Goal: Browse casually

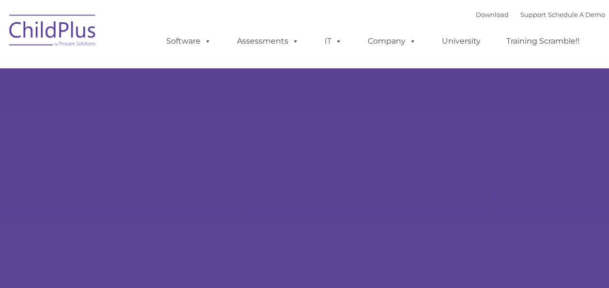
type input ""
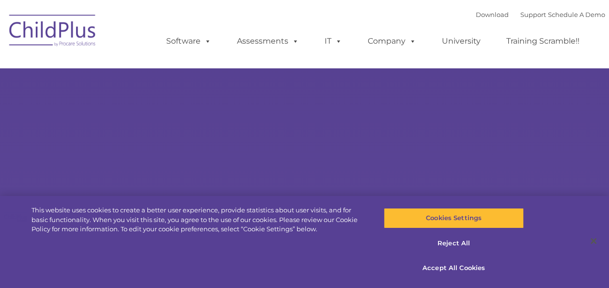
select select "MEDIUM"
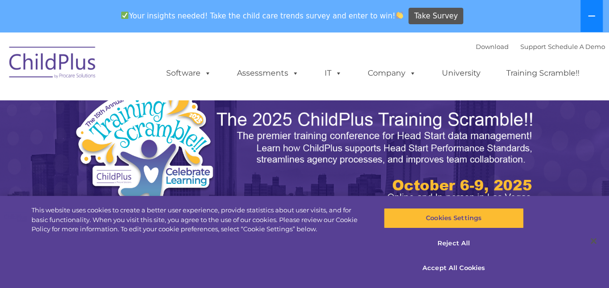
click at [589, 15] on icon at bounding box center [592, 16] width 8 height 8
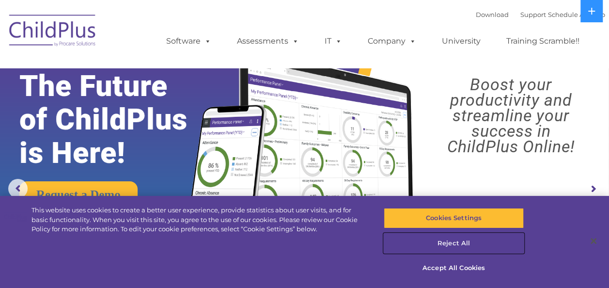
click at [448, 242] on button "Reject All" at bounding box center [454, 243] width 140 height 20
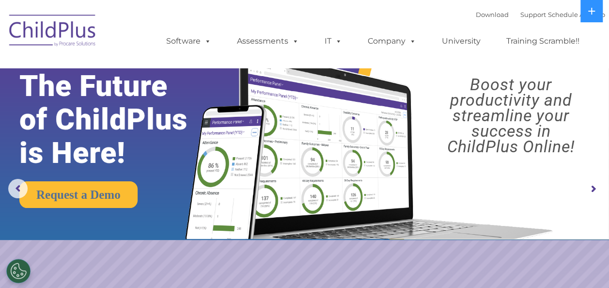
click at [594, 189] on rs-arrow at bounding box center [592, 188] width 19 height 19
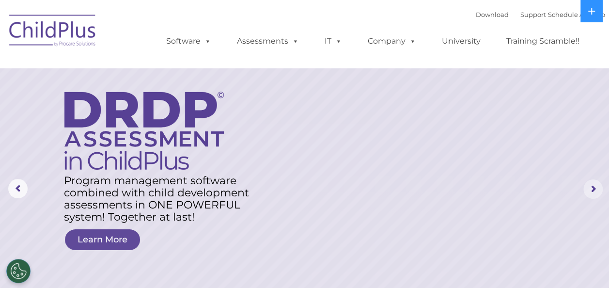
click at [594, 189] on rs-arrow at bounding box center [592, 188] width 19 height 19
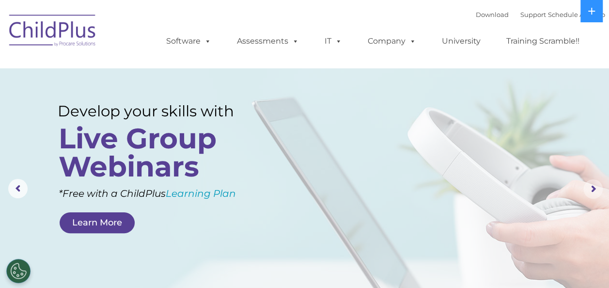
click at [594, 189] on rs-arrow at bounding box center [592, 188] width 19 height 19
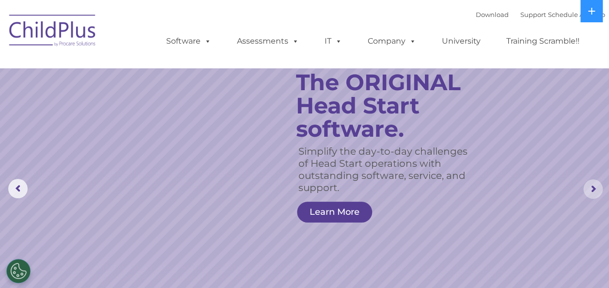
click at [594, 189] on rs-arrow at bounding box center [592, 188] width 19 height 19
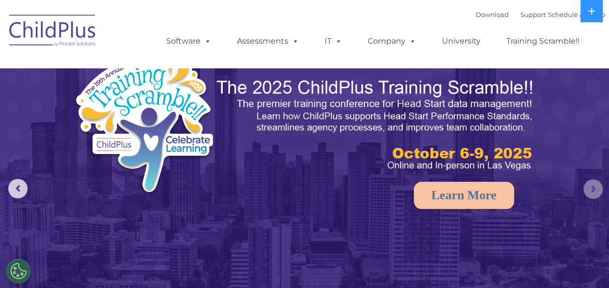
click at [594, 186] on rs-arrow at bounding box center [592, 188] width 19 height 19
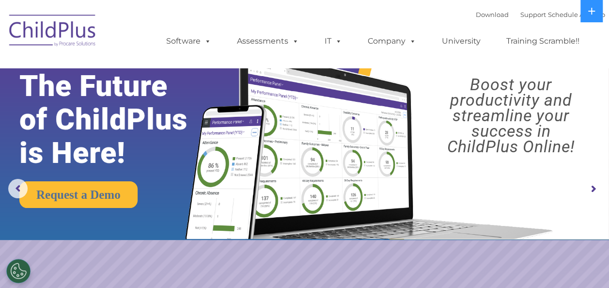
click at [594, 187] on rs-arrow at bounding box center [592, 188] width 19 height 19
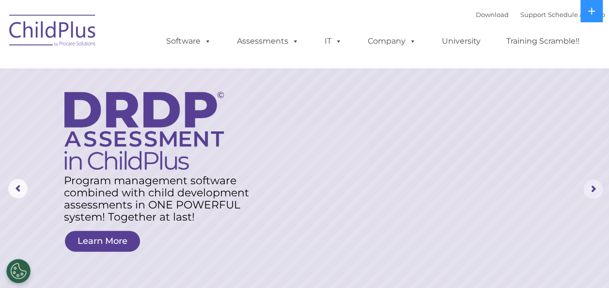
click at [593, 190] on rs-arrow at bounding box center [592, 188] width 19 height 19
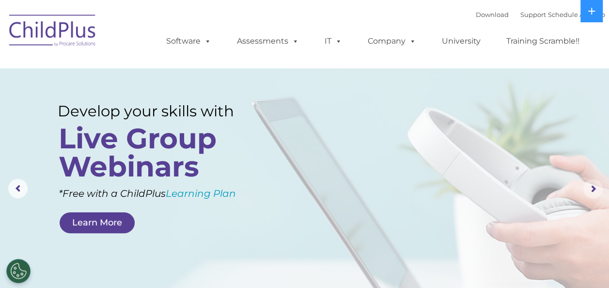
click at [593, 190] on rs-arrow at bounding box center [592, 188] width 19 height 19
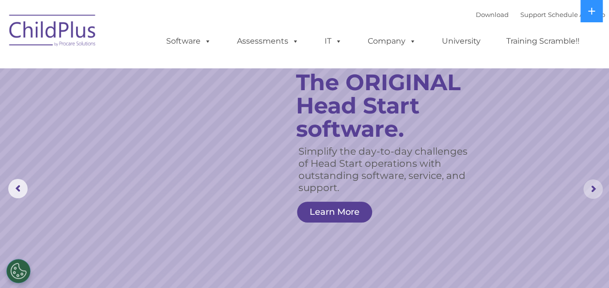
click at [594, 188] on rs-arrow at bounding box center [592, 188] width 19 height 19
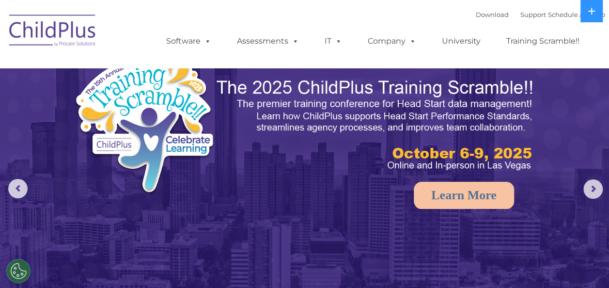
click at [44, 31] on img at bounding box center [52, 32] width 97 height 48
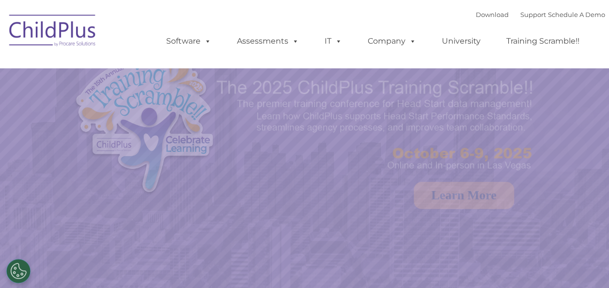
select select "MEDIUM"
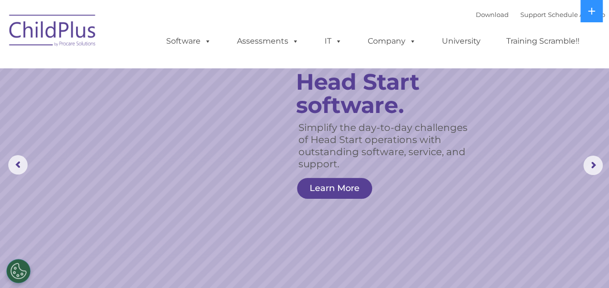
scroll to position [5, 0]
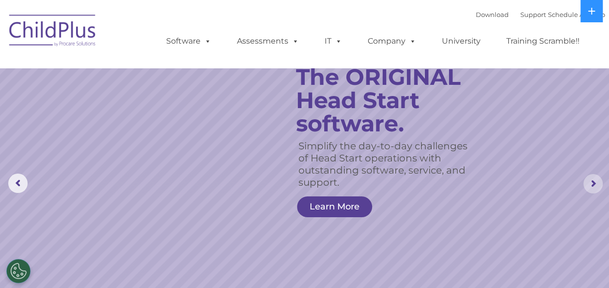
click at [593, 183] on rs-arrow at bounding box center [592, 183] width 19 height 19
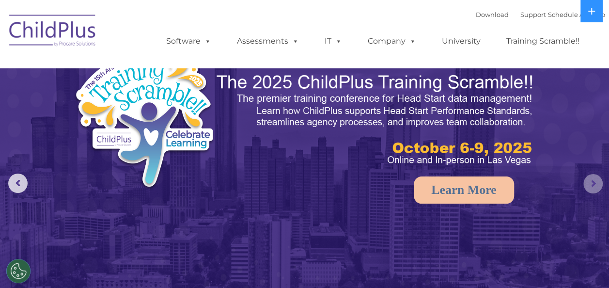
click at [589, 181] on rs-arrow at bounding box center [592, 183] width 19 height 19
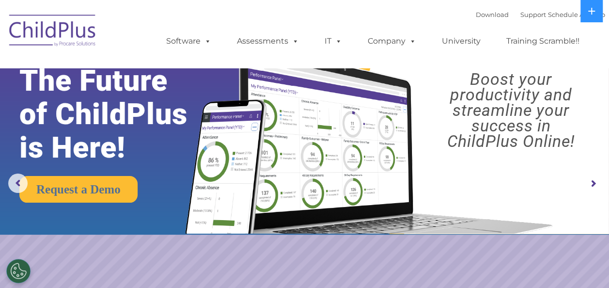
click at [47, 36] on img at bounding box center [52, 32] width 97 height 48
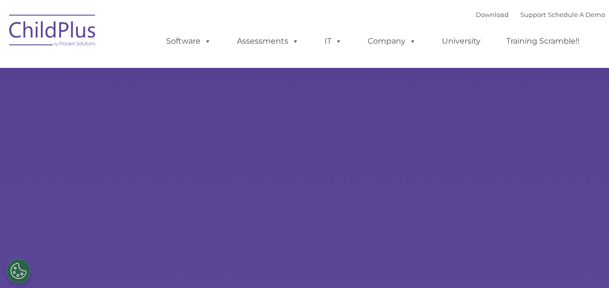
type input ""
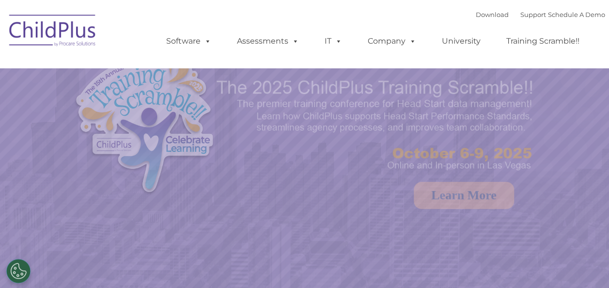
select select "MEDIUM"
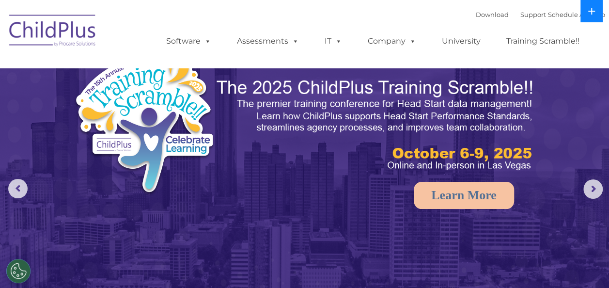
click at [592, 11] on icon at bounding box center [591, 11] width 7 height 7
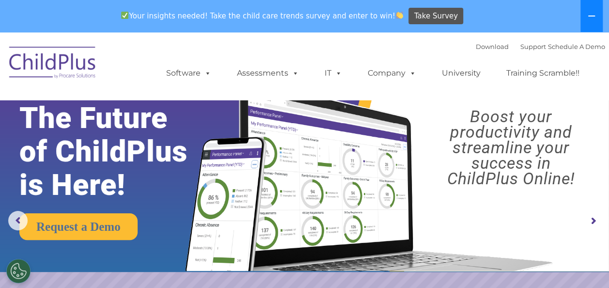
click at [587, 19] on button at bounding box center [591, 16] width 22 height 32
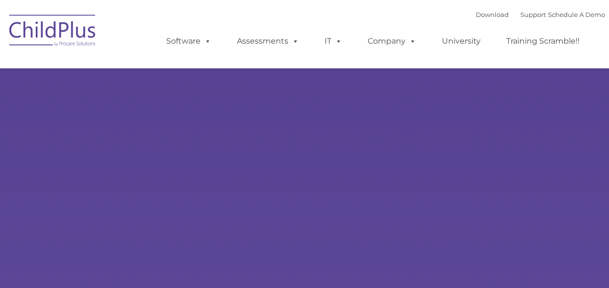
type input ""
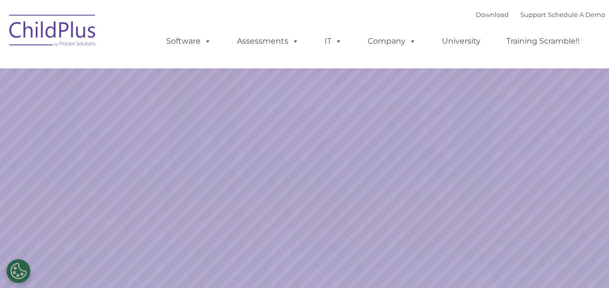
select select "MEDIUM"
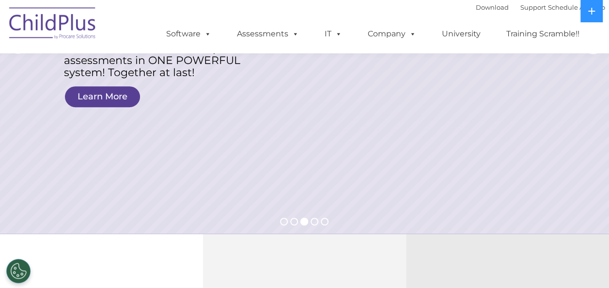
scroll to position [149, 0]
